Goal: Task Accomplishment & Management: Manage account settings

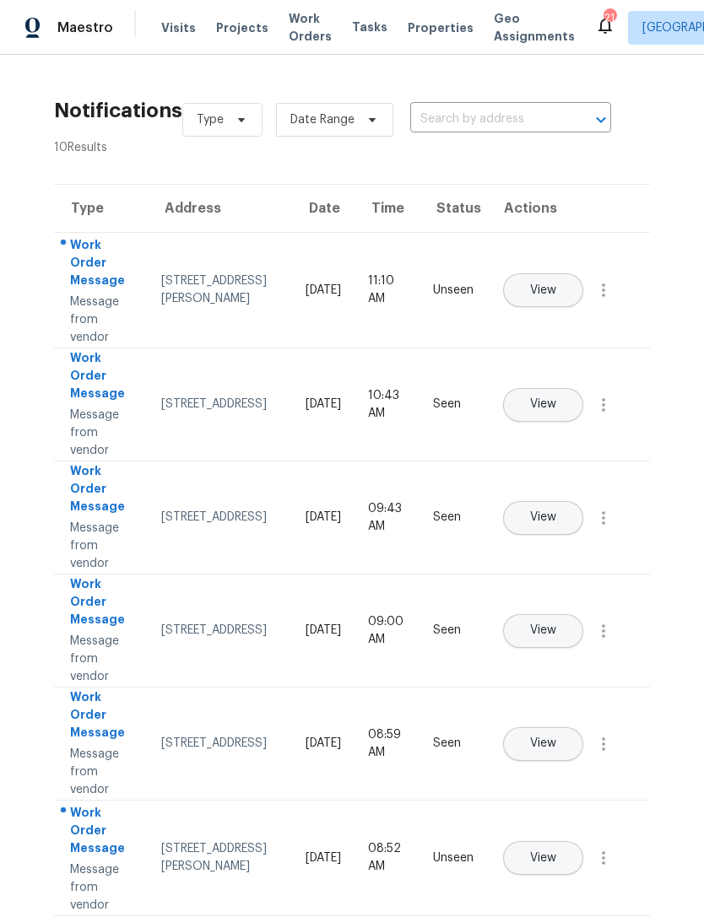
scroll to position [54, 0]
click at [74, 55] on div "Notifications 10 Results Type Date Range ​ View unseen only Type Address Date T…" at bounding box center [352, 721] width 704 height 1332
click at [81, 29] on span "Maestro" at bounding box center [85, 28] width 56 height 20
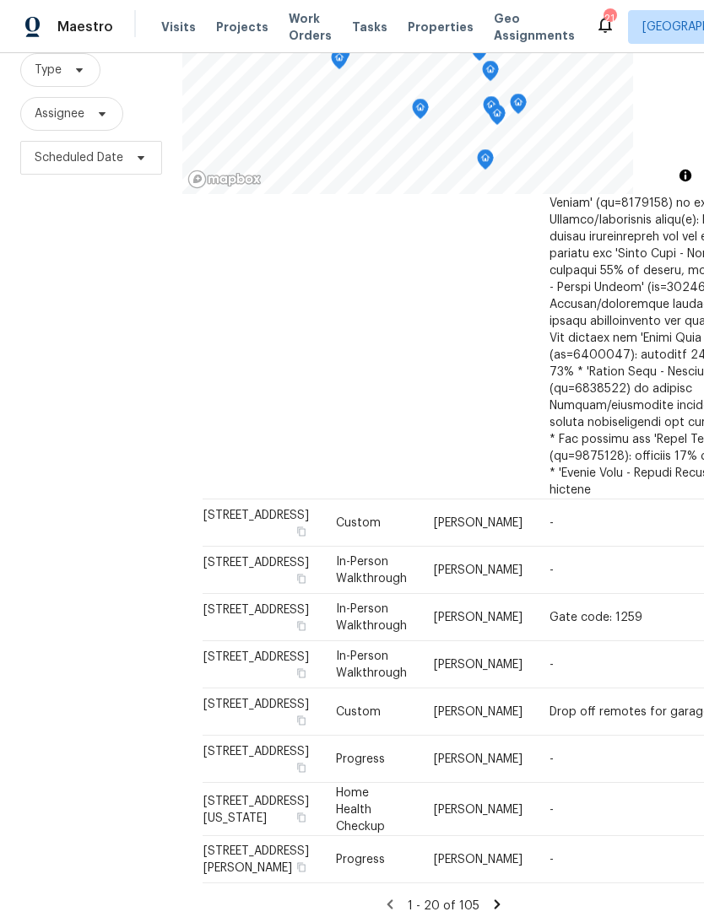
scroll to position [1641, 0]
click at [500, 897] on icon at bounding box center [496, 904] width 15 height 15
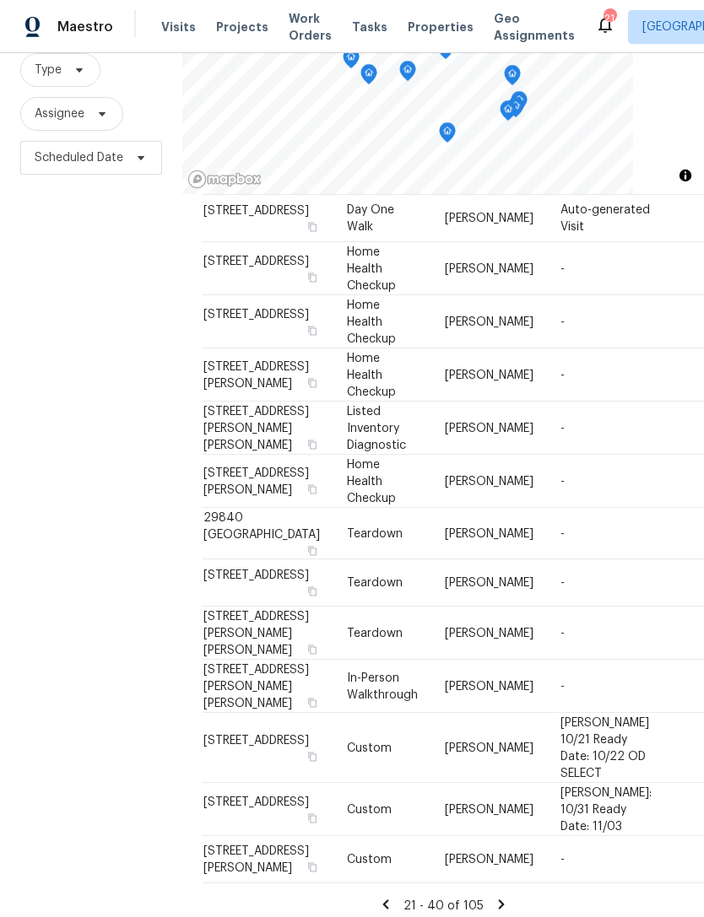
scroll to position [54, 0]
click at [495, 897] on icon at bounding box center [501, 904] width 15 height 15
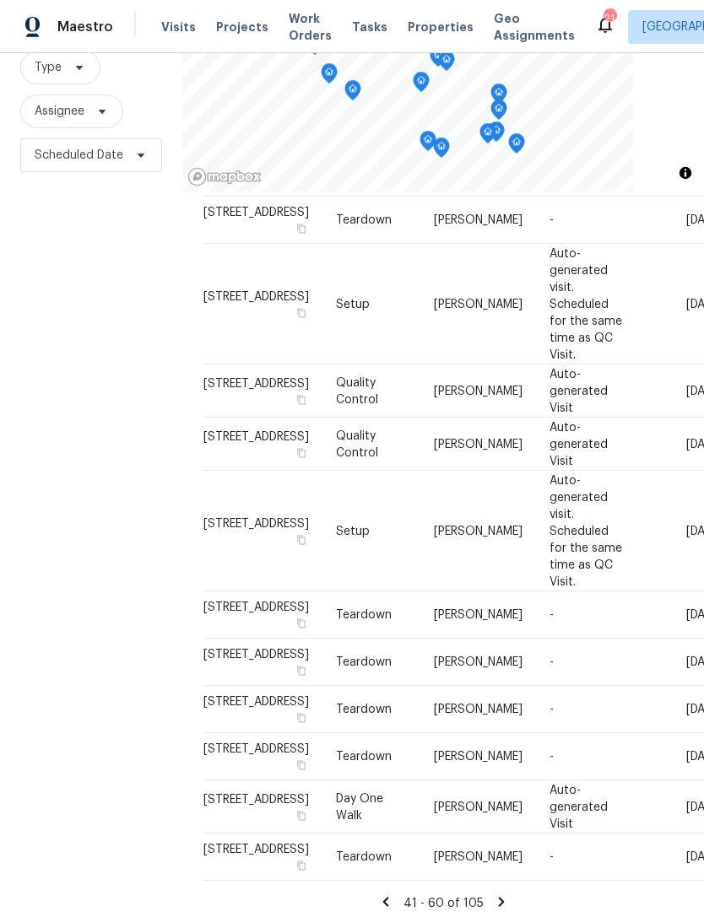
scroll to position [164, 0]
